Goal: Use online tool/utility

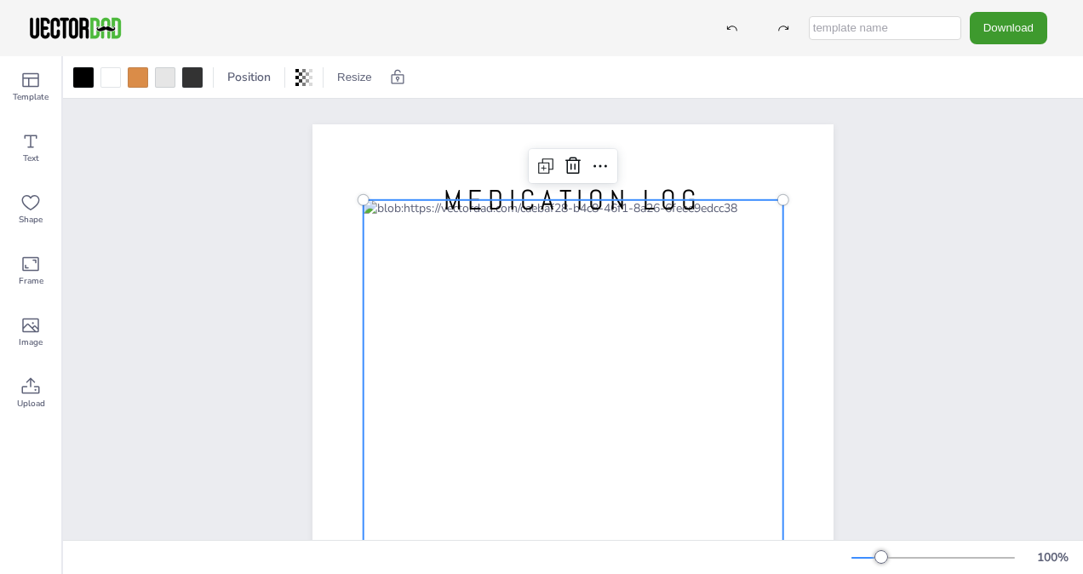
click at [688, 258] on div at bounding box center [573, 473] width 420 height 547
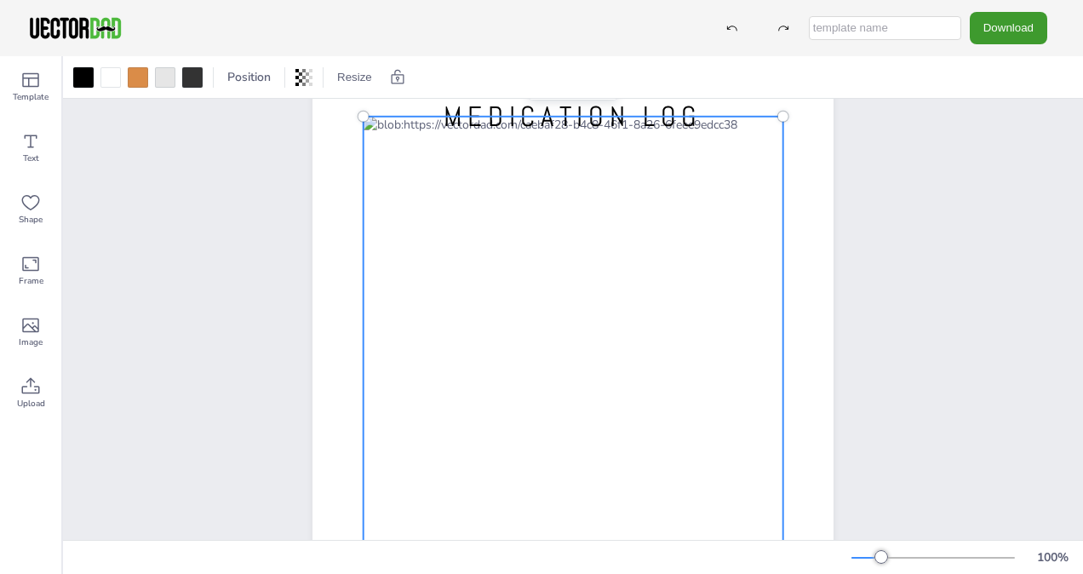
scroll to position [95, 0]
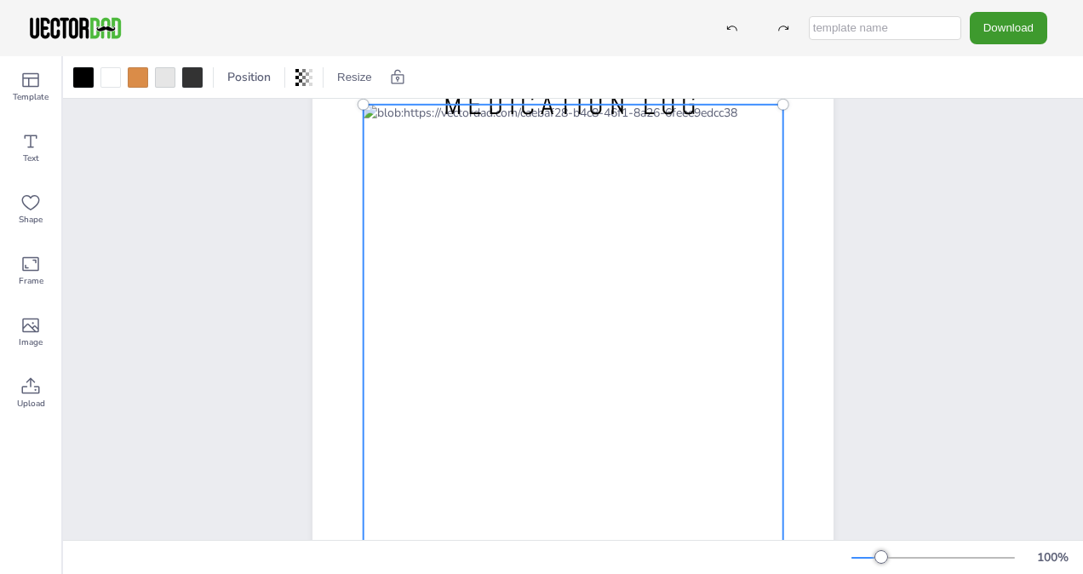
click at [558, 188] on div at bounding box center [573, 378] width 420 height 547
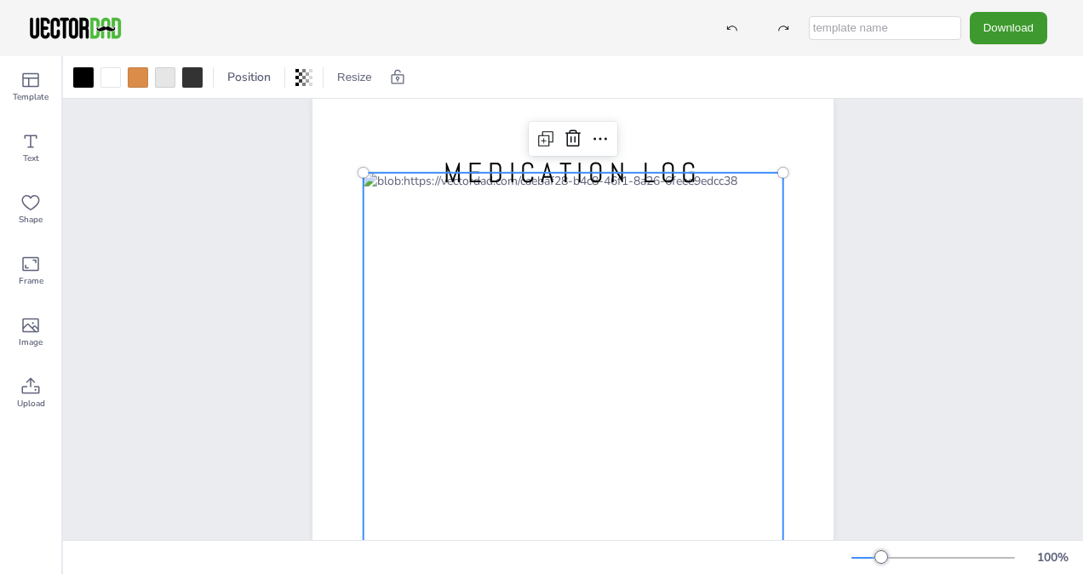
scroll to position [26, 0]
click at [518, 189] on span "MEDICATION LOG" at bounding box center [572, 174] width 259 height 36
click at [550, 257] on div at bounding box center [573, 447] width 420 height 547
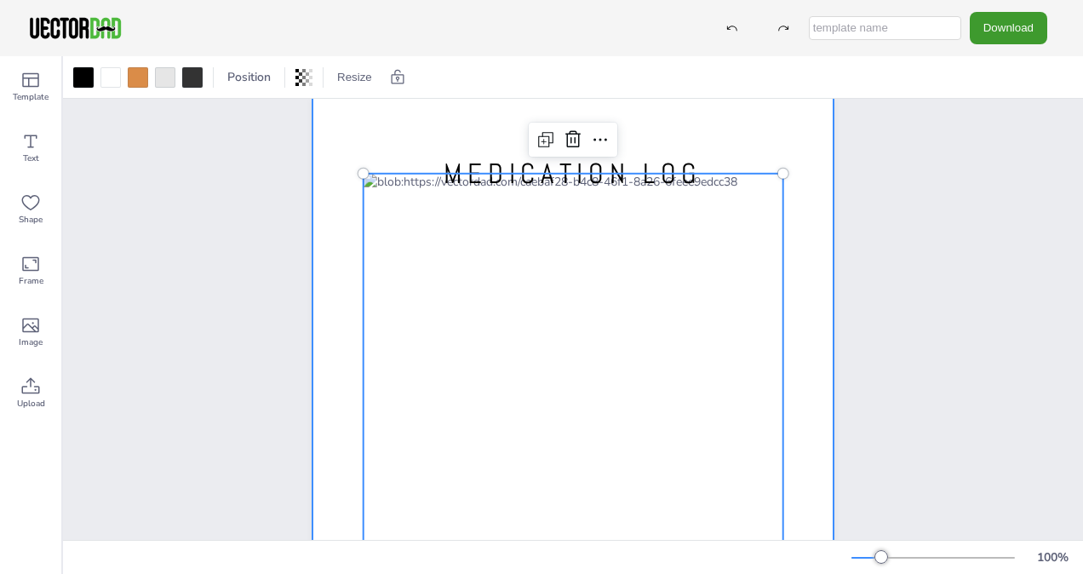
click at [710, 116] on div at bounding box center [572, 434] width 521 height 673
click at [516, 259] on div at bounding box center [573, 447] width 420 height 547
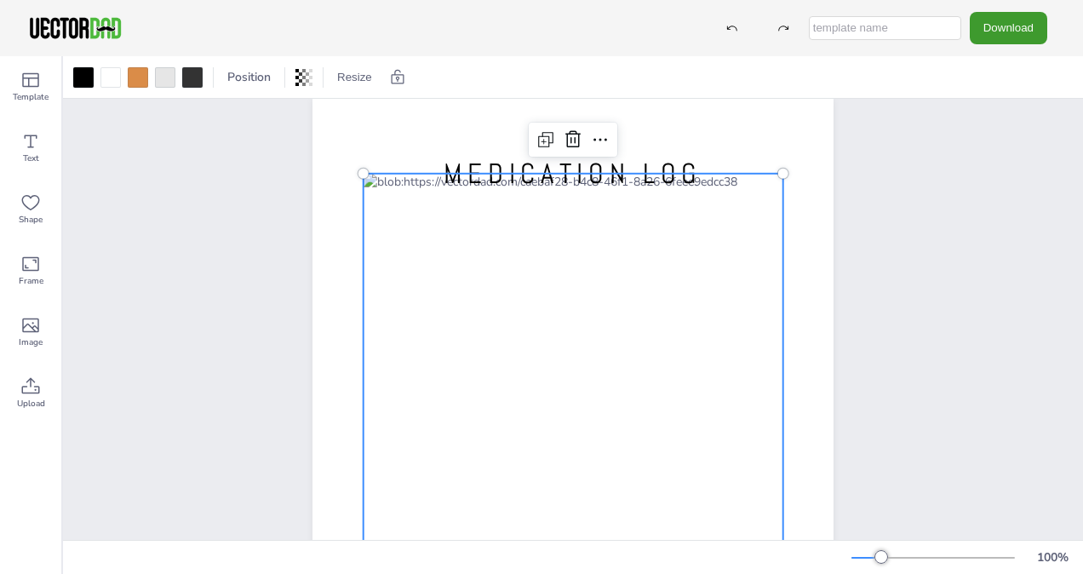
click at [516, 259] on div at bounding box center [573, 447] width 420 height 547
click at [262, 75] on span "Position" at bounding box center [249, 77] width 50 height 16
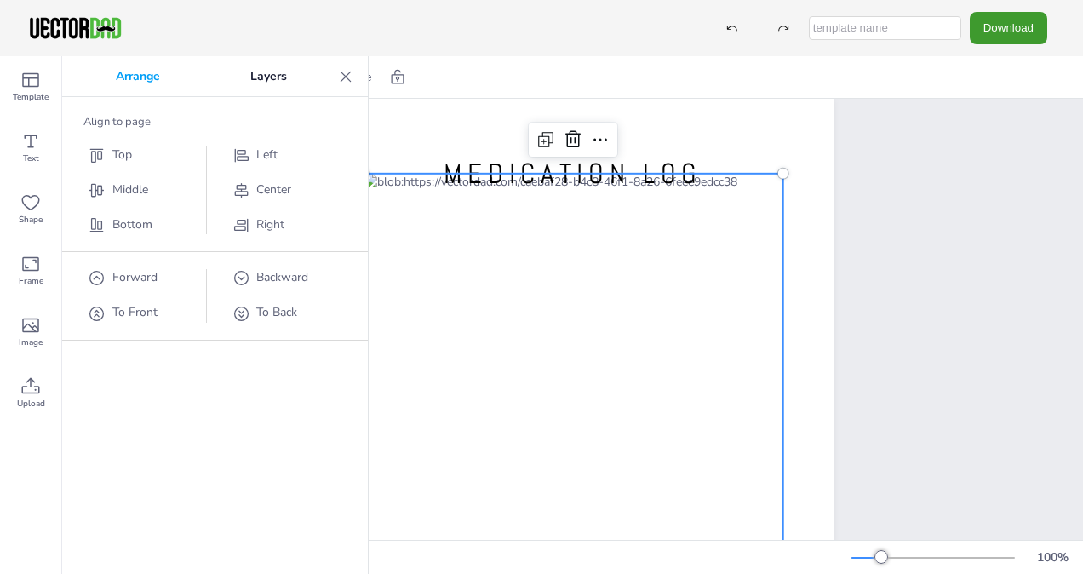
click at [190, 372] on div "Arrange Layers Align to page Top Middle Bottom Left Center Right Forward To Fro…" at bounding box center [215, 315] width 306 height 518
click at [347, 72] on icon at bounding box center [345, 76] width 17 height 17
